Goal: Navigation & Orientation: Find specific page/section

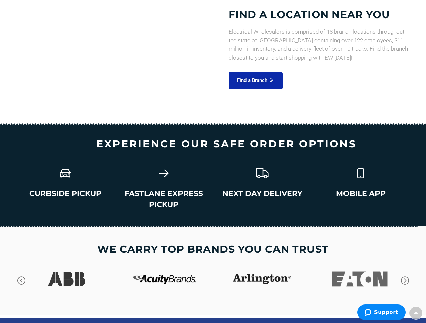
scroll to position [1029, 0]
